Goal: Complete application form: Complete application form

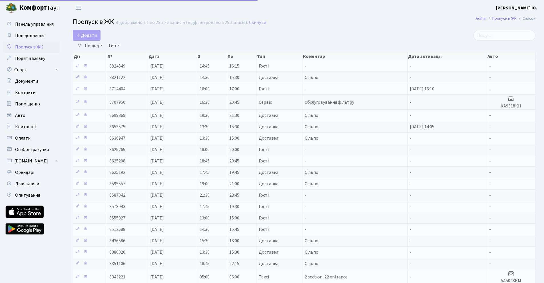
select select "25"
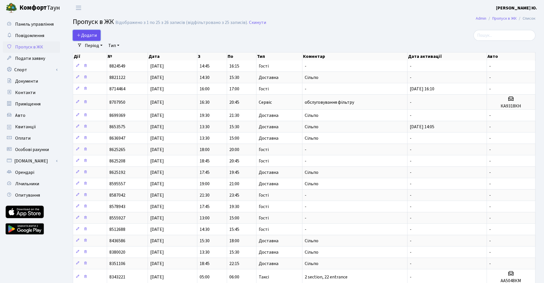
click at [90, 36] on span "Додати" at bounding box center [86, 35] width 20 height 6
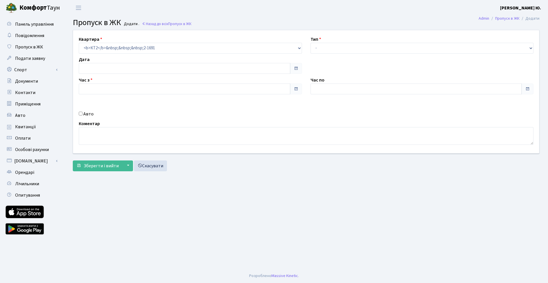
type input "[DATE]"
type input "10:45"
type input "12:00"
click at [323, 48] on select "- Доставка Таксі Гості Сервіс" at bounding box center [422, 48] width 223 height 11
select select "3"
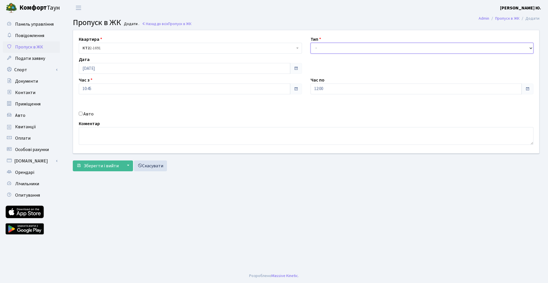
click at [311, 43] on select "- Доставка Таксі Гості Сервіс" at bounding box center [422, 48] width 223 height 11
click at [111, 90] on input "10:45" at bounding box center [185, 89] width 212 height 11
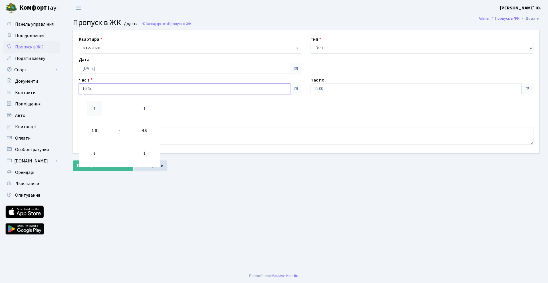
click at [93, 110] on icon at bounding box center [94, 108] width 15 height 15
click at [94, 109] on icon at bounding box center [94, 108] width 15 height 15
click at [146, 155] on icon at bounding box center [144, 153] width 15 height 15
type input "12:30"
click at [331, 90] on input "12:00" at bounding box center [417, 89] width 212 height 11
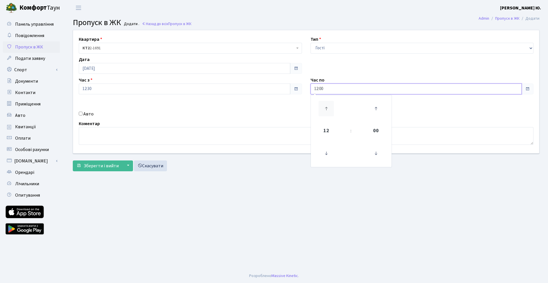
click at [325, 107] on icon at bounding box center [326, 108] width 15 height 15
type input "14:00"
click at [284, 192] on main "Admin Пропуск в ЖК Додати Пропуск в ЖК Додати . Назад до всіх Пропуск в ЖК Квар…" at bounding box center [306, 142] width 484 height 253
click at [81, 115] on input "Авто" at bounding box center [81, 114] width 4 height 4
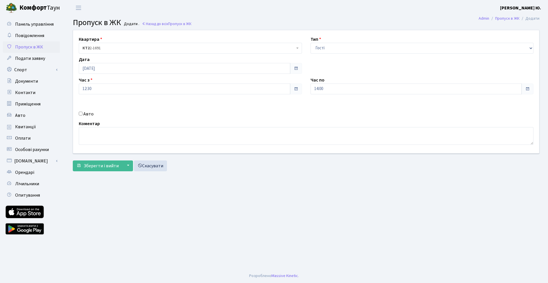
checkbox input "true"
click at [457, 222] on main "Admin Пропуск в ЖК Додати Пропуск в ЖК Додати . Назад до всіх Пропуск в ЖК Квар…" at bounding box center [306, 142] width 484 height 253
click at [352, 108] on input "text" at bounding box center [422, 109] width 223 height 11
paste input "[DEMOGRAPHIC_DATA]"
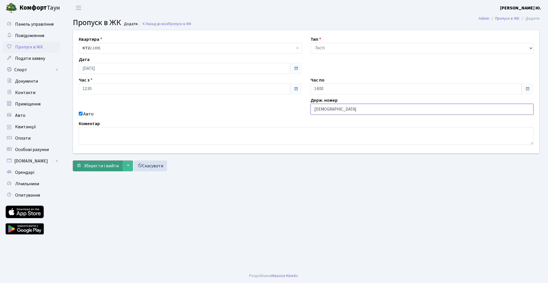
type input "[DEMOGRAPHIC_DATA]"
click at [101, 166] on span "Зберегти і вийти" at bounding box center [101, 166] width 35 height 6
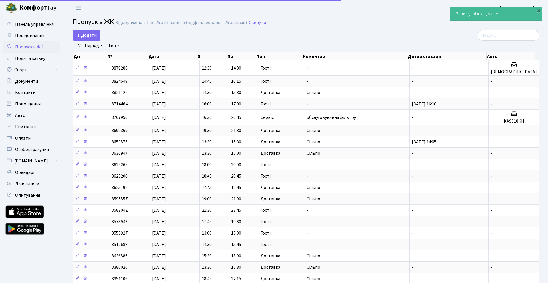
select select "25"
